Goal: Obtain resource: Obtain resource

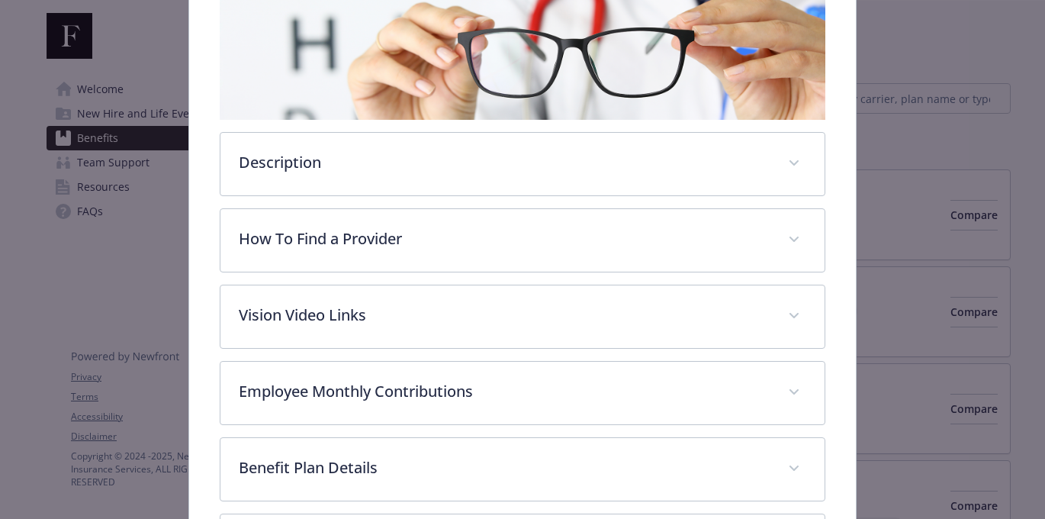
scroll to position [333, 0]
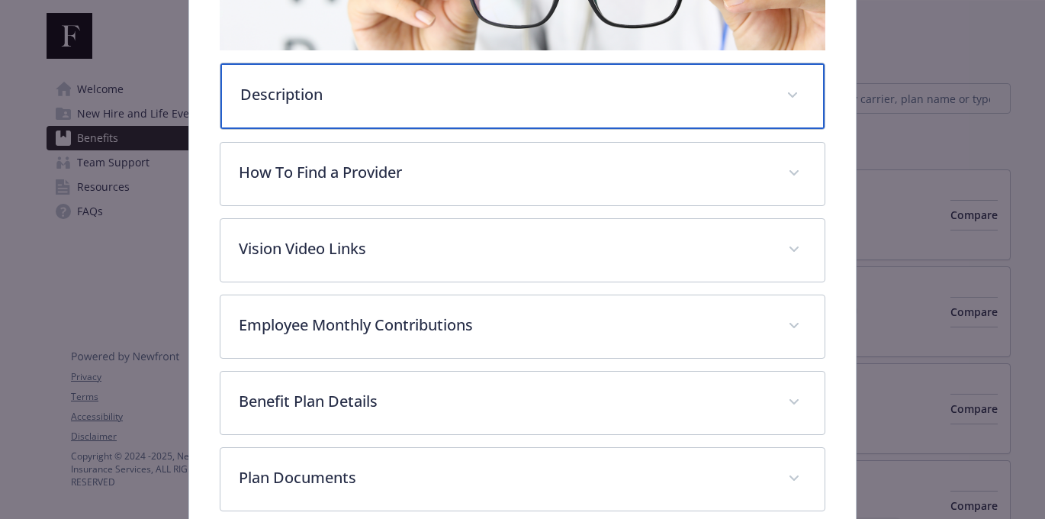
click at [792, 101] on span "details for plan Vision - Vision - Vision" at bounding box center [792, 95] width 24 height 24
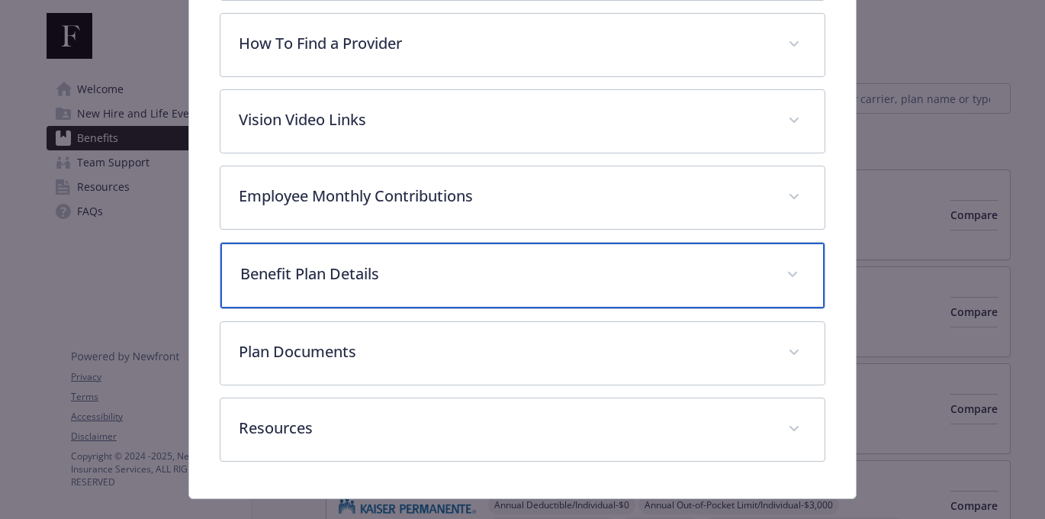
click at [670, 271] on p "Benefit Plan Details" at bounding box center [504, 273] width 529 height 23
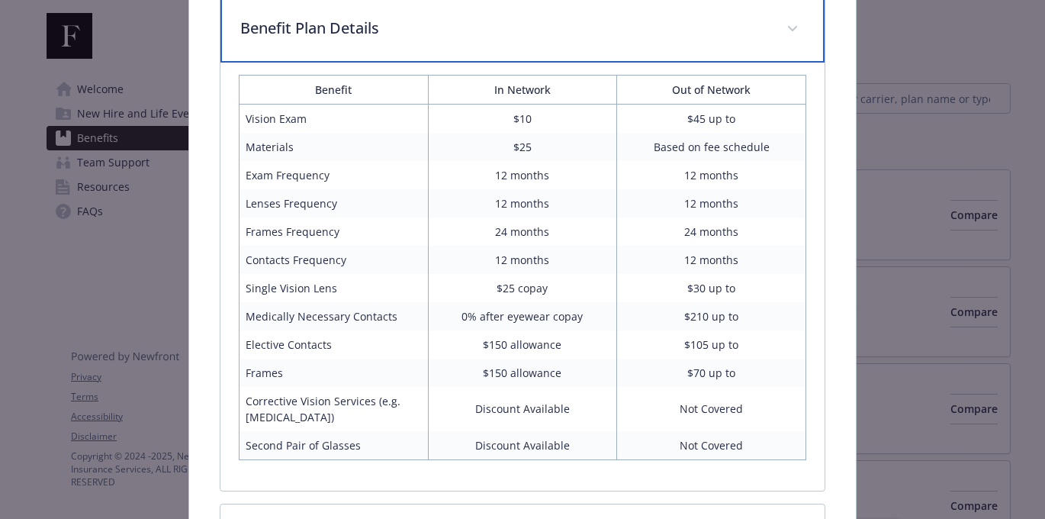
scroll to position [847, 0]
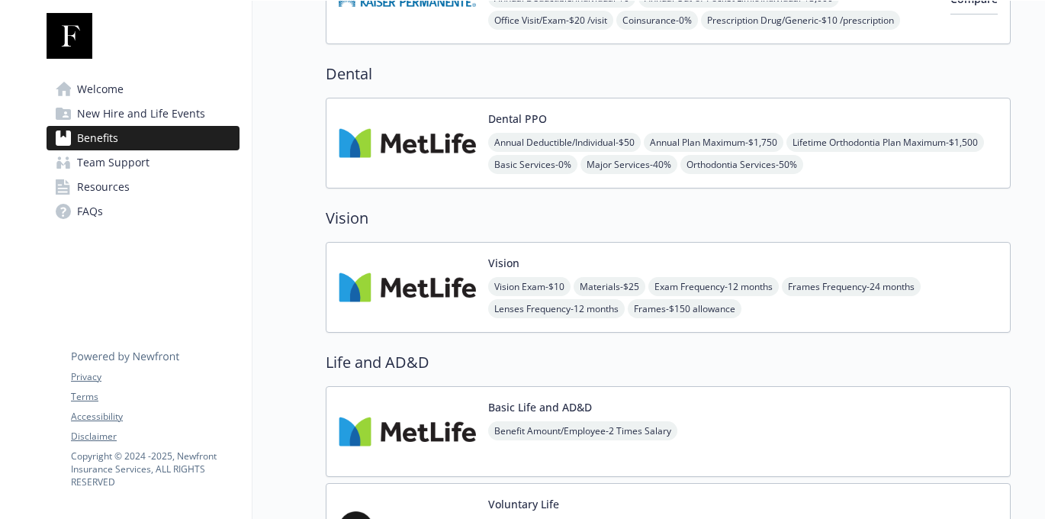
scroll to position [786, 0]
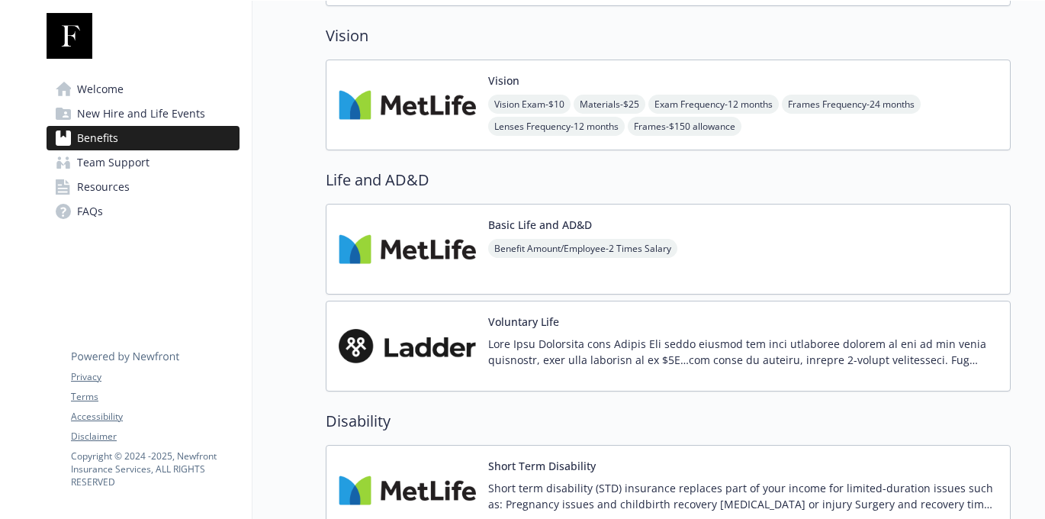
click at [532, 85] on div "Vision Vision Exam - $10 Materials - $25 Exam Frequency - 12 months Frames Freq…" at bounding box center [743, 104] width 510 height 65
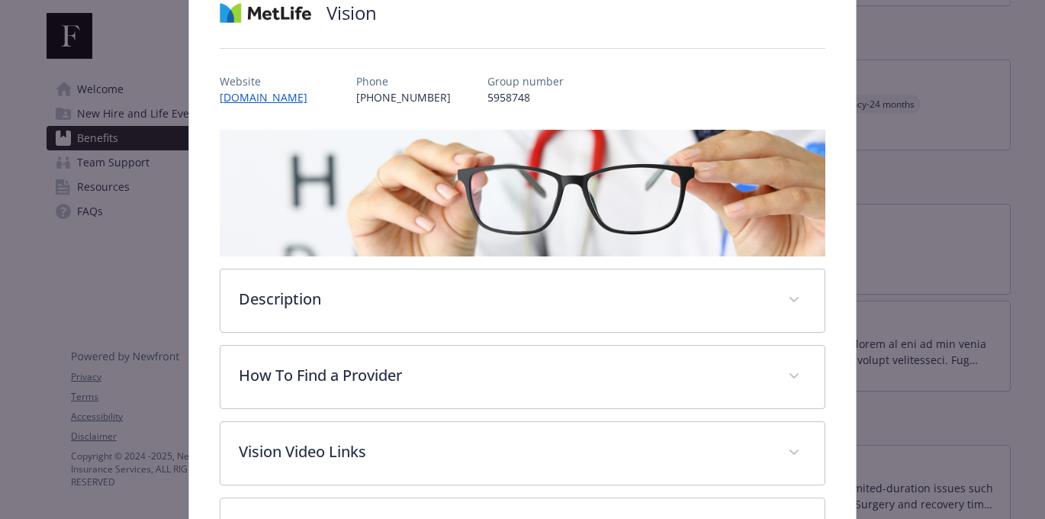
scroll to position [327, 0]
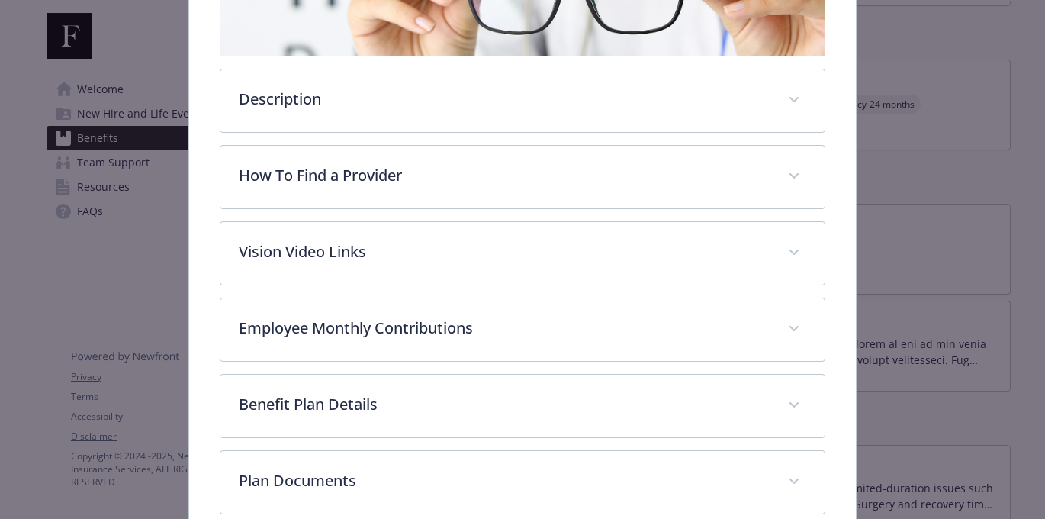
click at [116, 236] on div "Vision - Vision - Vision Vision Website [DOMAIN_NAME] Phone [PHONE_NUMBER] Grou…" at bounding box center [523, 175] width 836 height 906
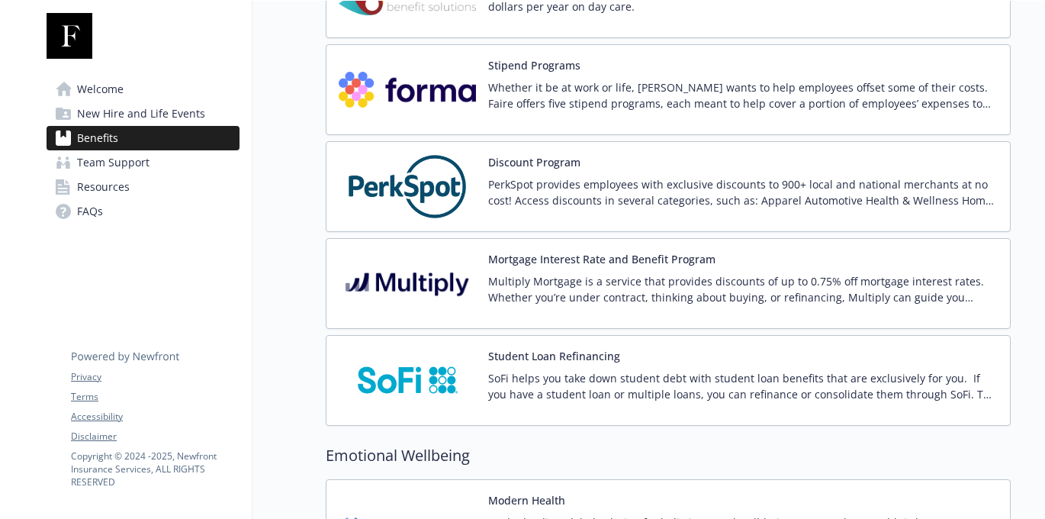
scroll to position [2372, 0]
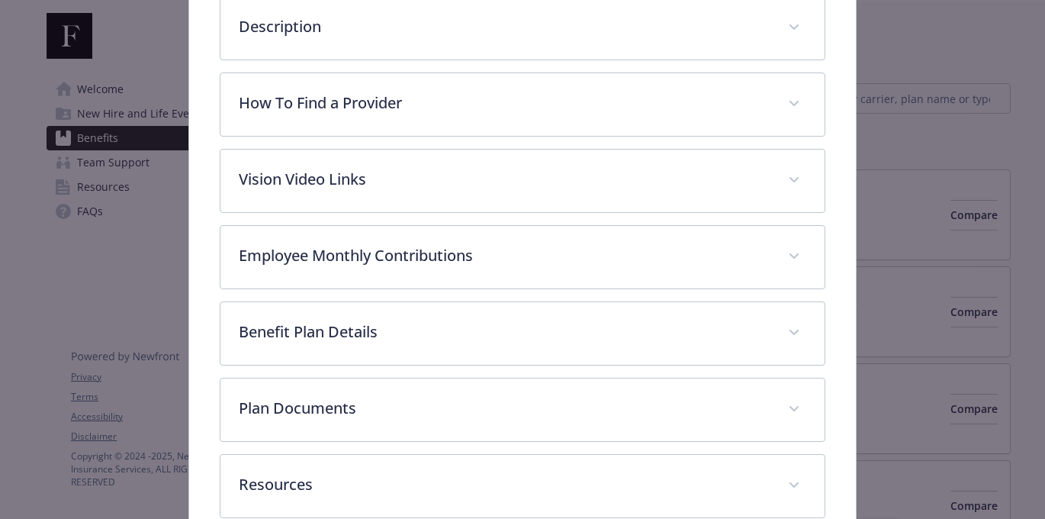
scroll to position [480, 0]
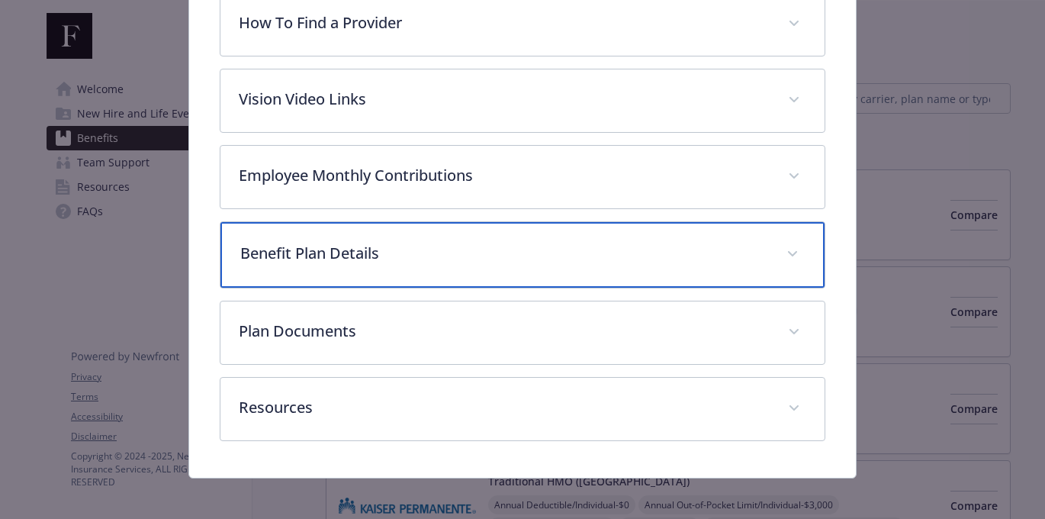
click at [455, 243] on p "Benefit Plan Details" at bounding box center [504, 253] width 529 height 23
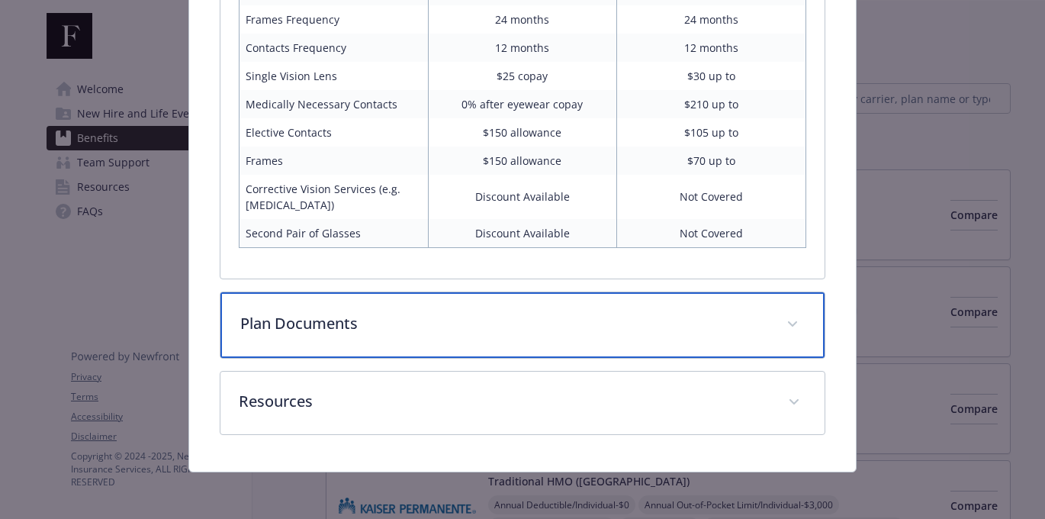
click at [460, 309] on div "Plan Documents" at bounding box center [522, 325] width 605 height 66
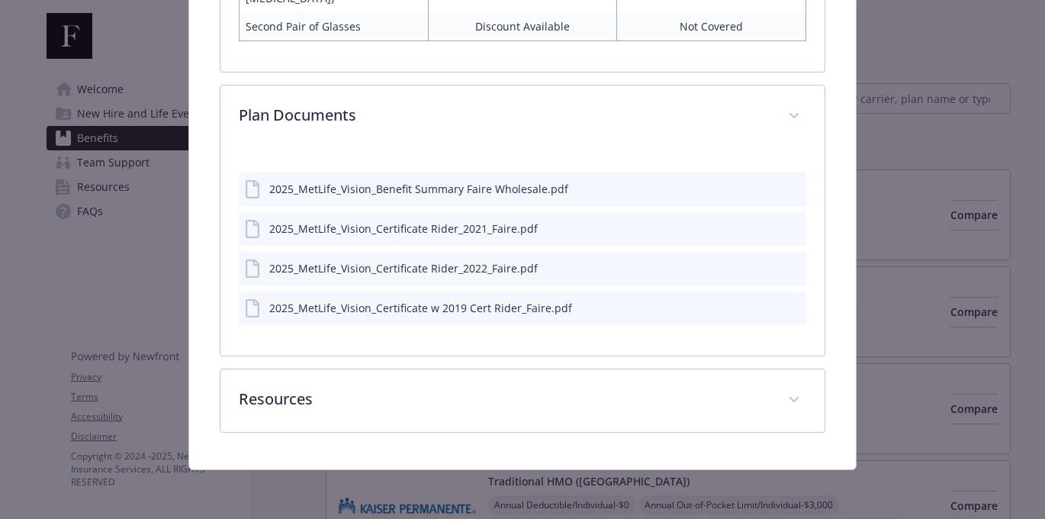
scroll to position [1118, 0]
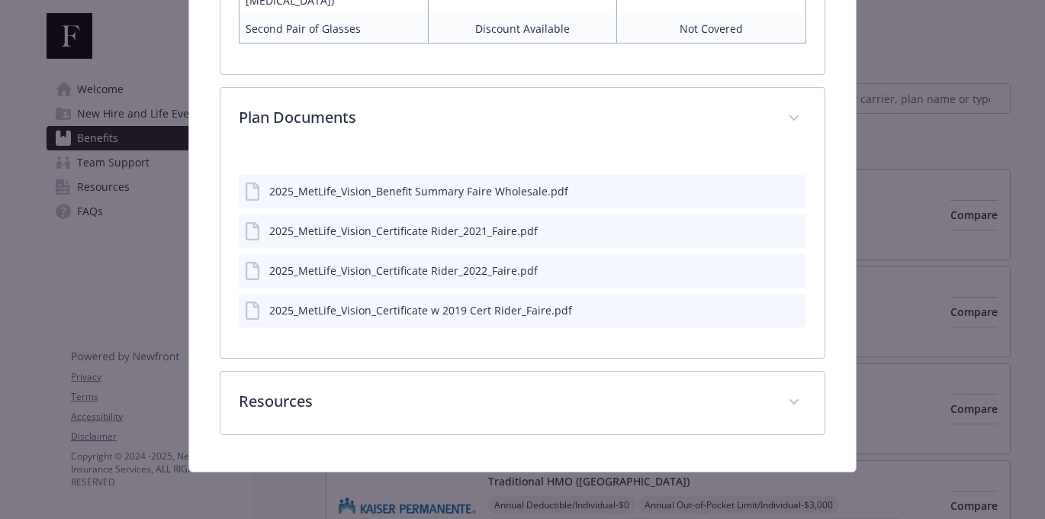
click at [494, 185] on div "2025_MetLife_Vision_Benefit Summary Faire Wholesale.pdf" at bounding box center [418, 191] width 299 height 16
click at [761, 188] on icon "download file" at bounding box center [767, 190] width 12 height 12
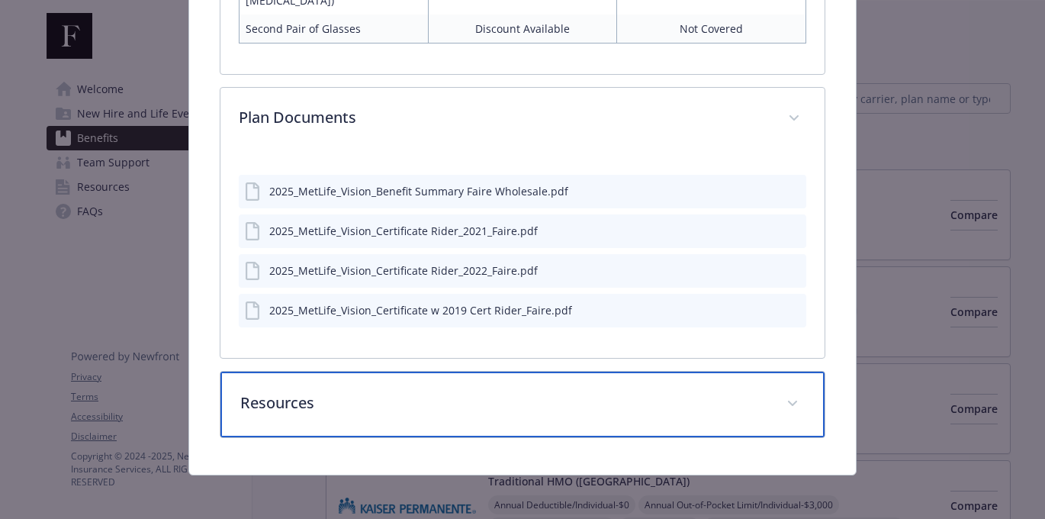
click at [766, 386] on div "Resources" at bounding box center [522, 405] width 605 height 66
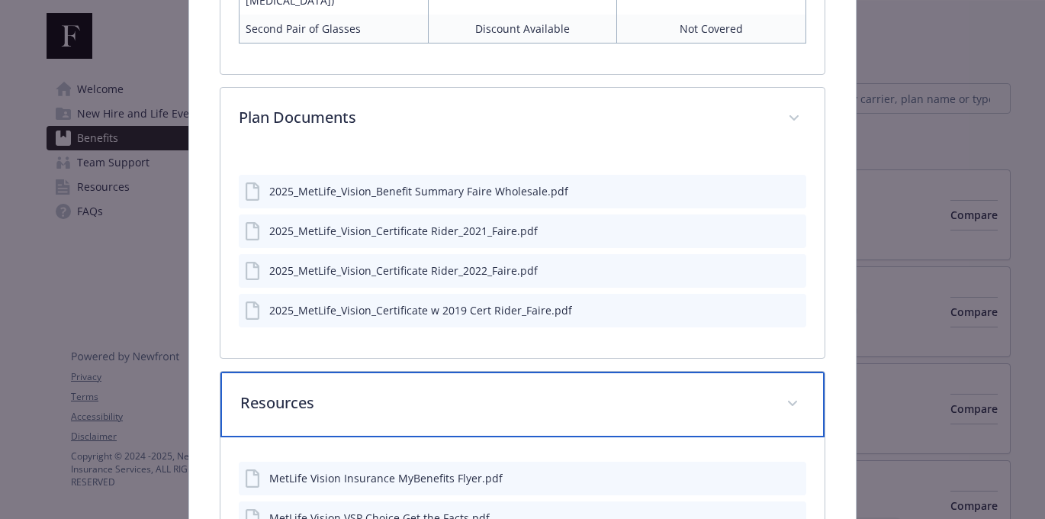
scroll to position [1378, 0]
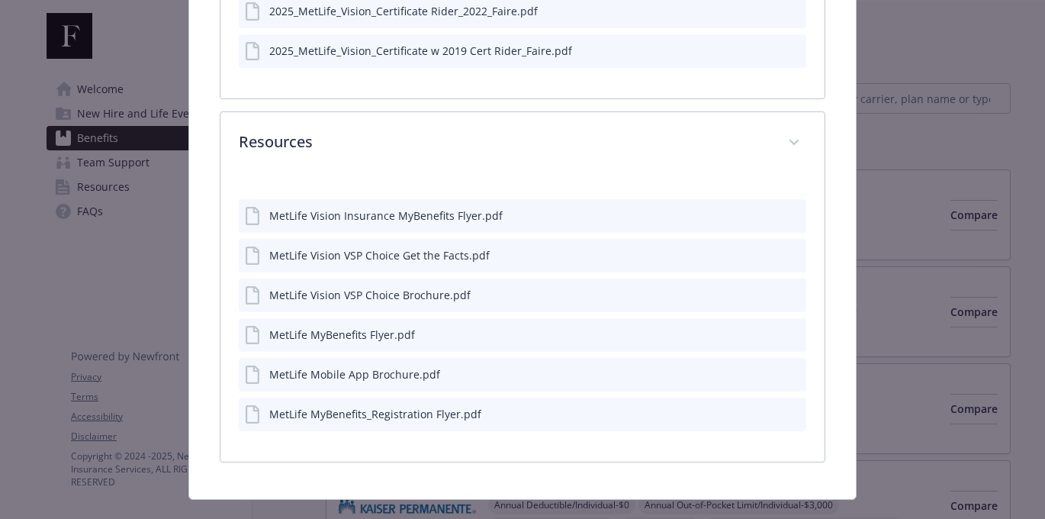
click at [395, 216] on div "MetLife Vision Insurance MyBenefits Flyer.pdf" at bounding box center [385, 216] width 233 height 16
click at [761, 208] on icon "download file" at bounding box center [767, 214] width 12 height 12
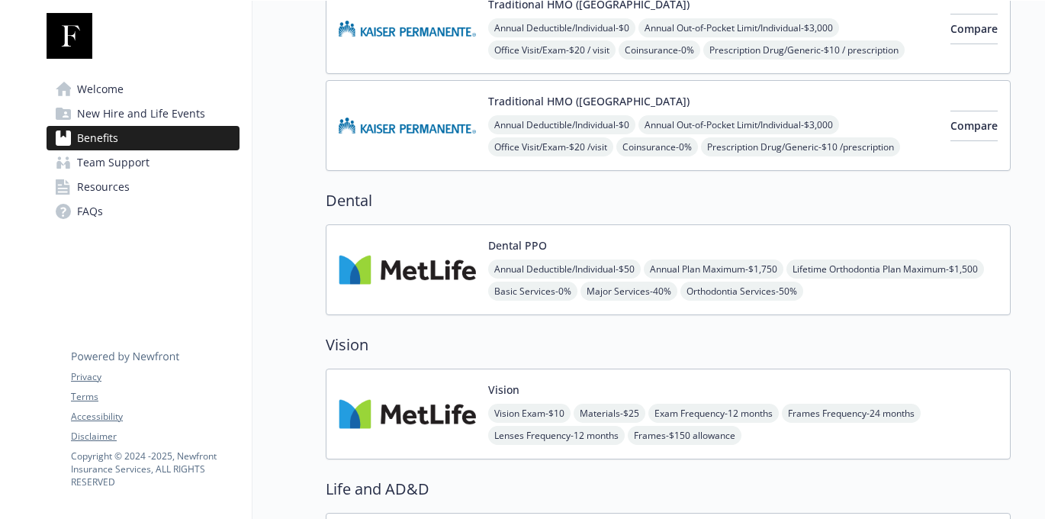
scroll to position [587, 0]
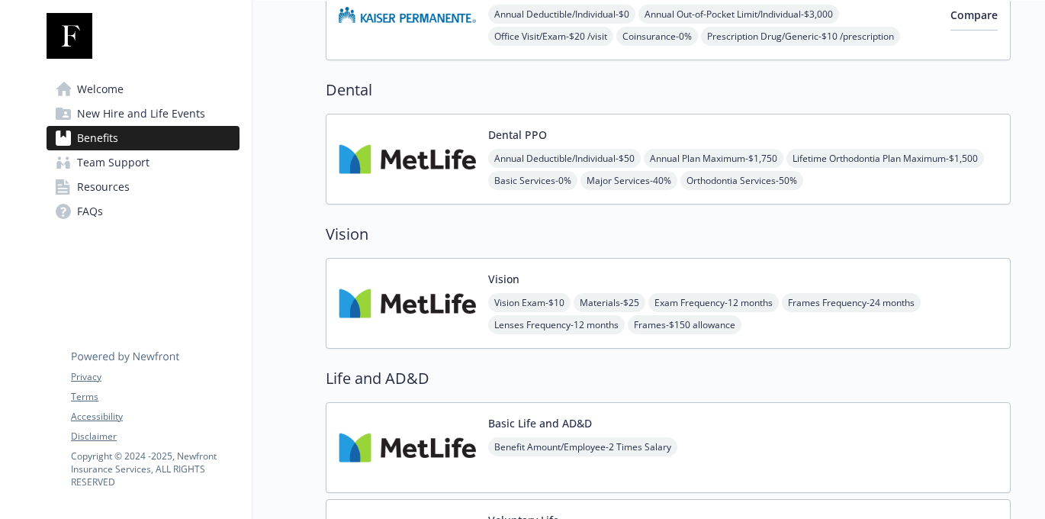
click at [600, 273] on div "Vision Vision Exam - $10 Materials - $25 Exam Frequency - 12 months Frames Freq…" at bounding box center [743, 303] width 510 height 65
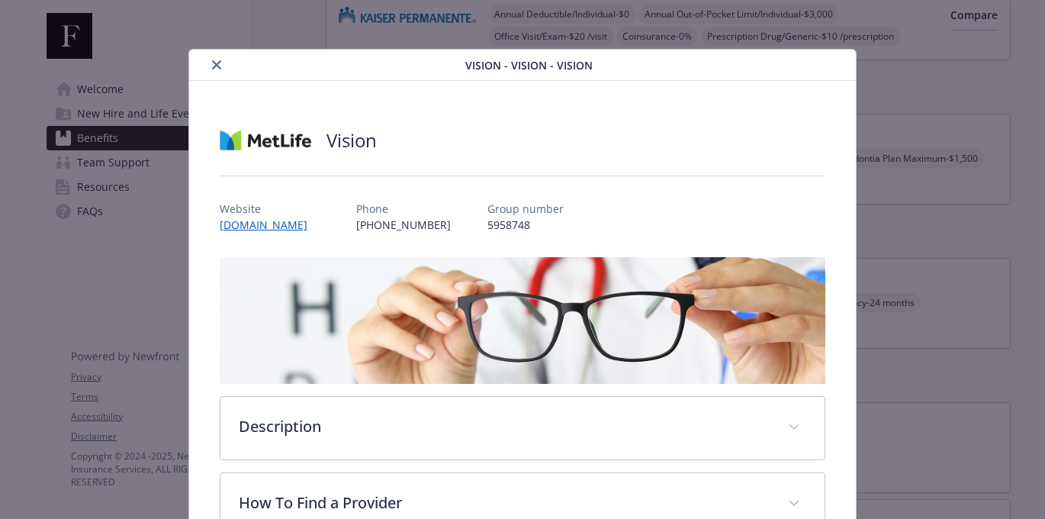
scroll to position [46, 0]
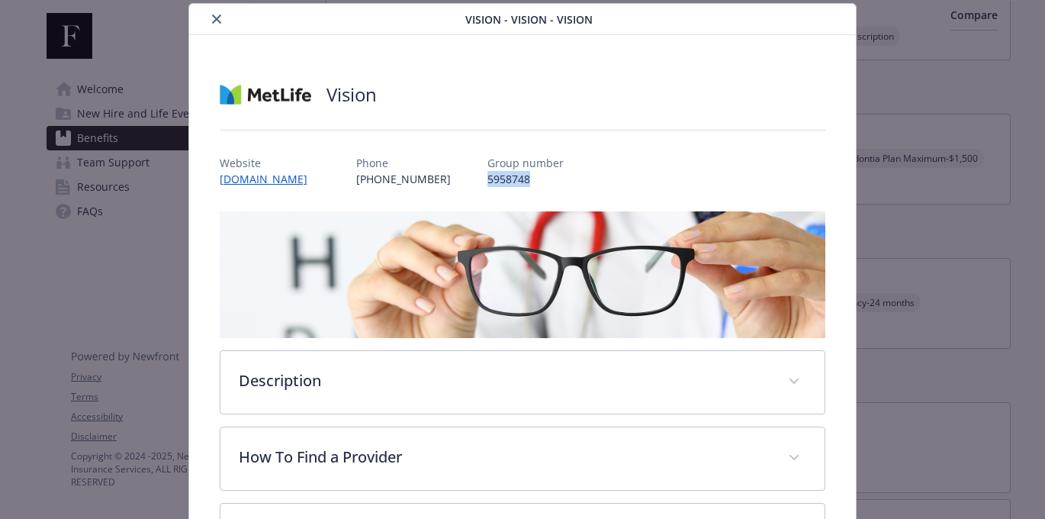
drag, startPoint x: 480, startPoint y: 175, endPoint x: 436, endPoint y: 175, distance: 43.5
click at [488, 175] on p "5958748" at bounding box center [526, 179] width 76 height 16
copy p "5958748"
